Goal: Transaction & Acquisition: Purchase product/service

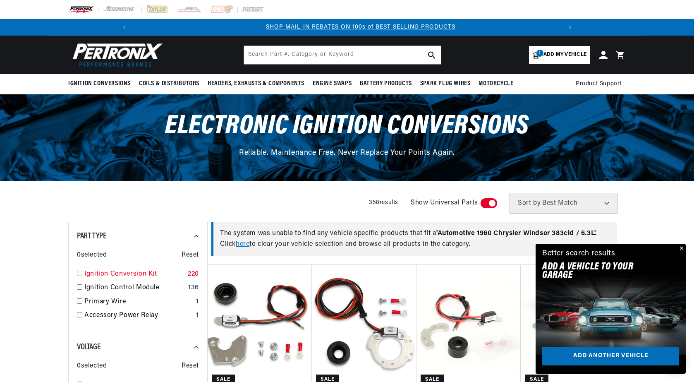
scroll to position [0, 442]
click at [80, 274] on input "checkbox" at bounding box center [79, 272] width 5 height 5
checkbox input "true"
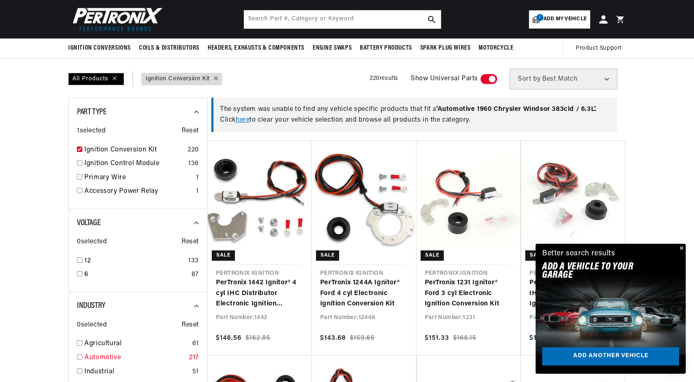
click at [80, 354] on input "checkbox" at bounding box center [79, 356] width 5 height 5
checkbox input "true"
click at [683, 248] on button "Close" at bounding box center [681, 249] width 10 height 10
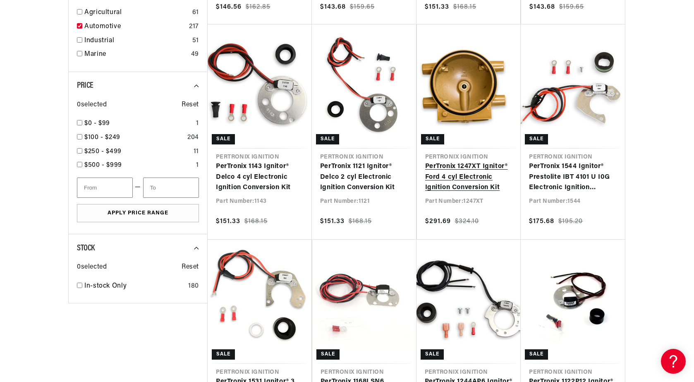
scroll to position [537, 0]
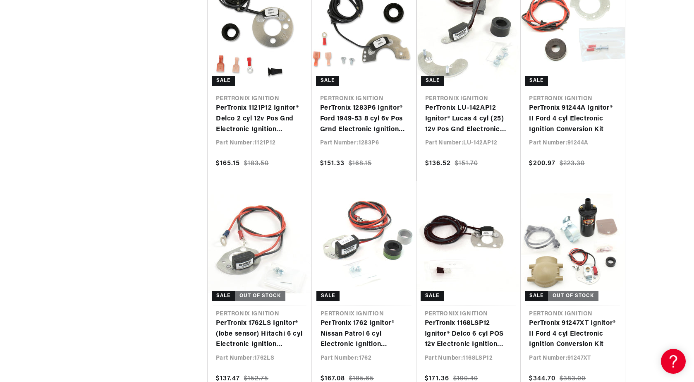
scroll to position [0, 884]
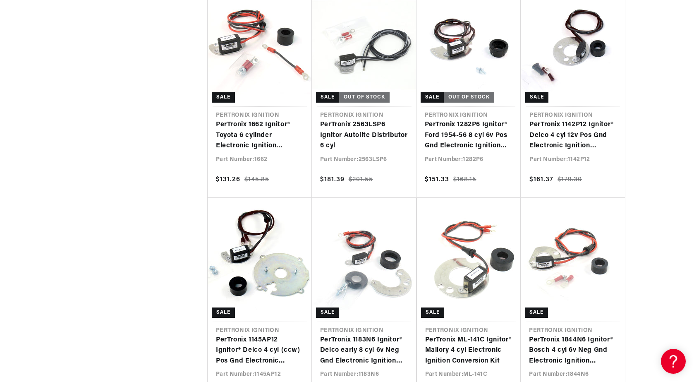
scroll to position [0, 679]
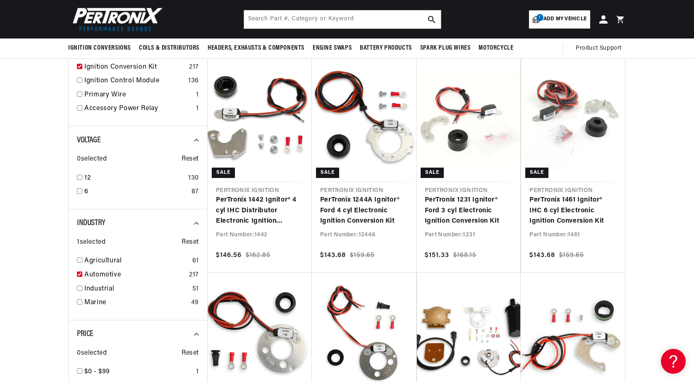
click at [571, 19] on span "Add my vehicle" at bounding box center [564, 19] width 43 height 8
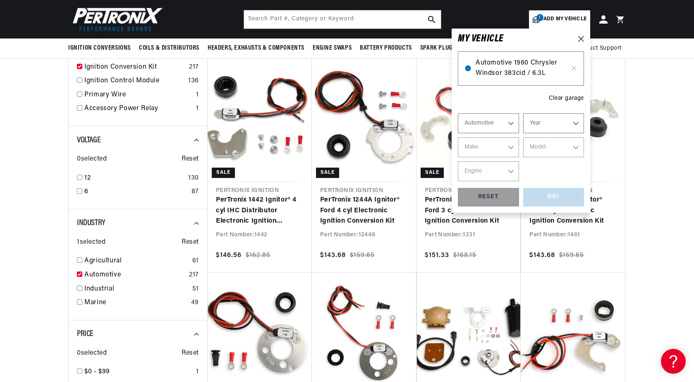
click at [508, 64] on span "Automotive 1960 Chrysler Windsor 383cid / 6.3L" at bounding box center [520, 68] width 91 height 21
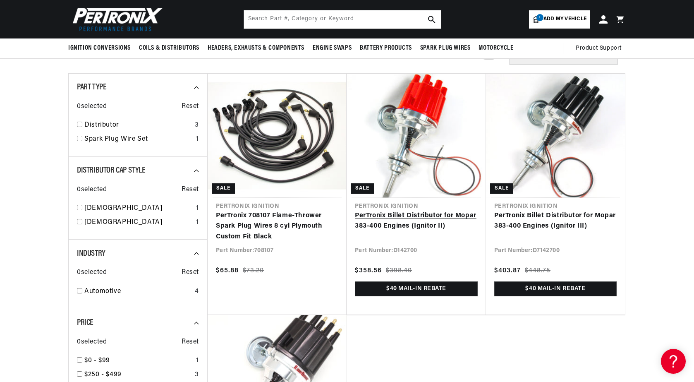
scroll to position [0, 884]
click at [445, 217] on link "PerTronix Billet Distributor for Mopar 383-400 Engines (Ignitor II)" at bounding box center [416, 220] width 123 height 21
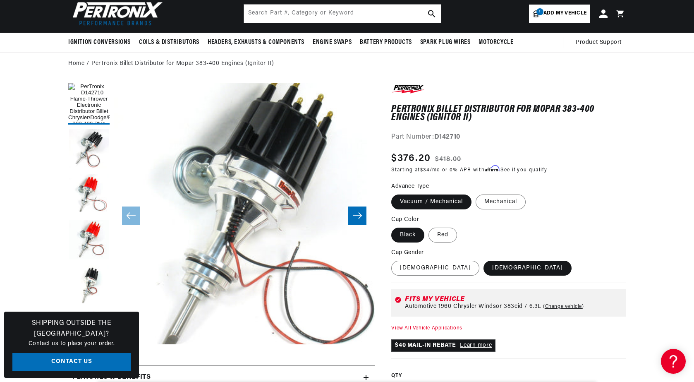
scroll to position [0, 442]
click at [411, 267] on label "Female" at bounding box center [435, 267] width 88 height 15
click at [394, 259] on input "Female" at bounding box center [393, 259] width 0 height 0
radio input "true"
